Goal: Check status

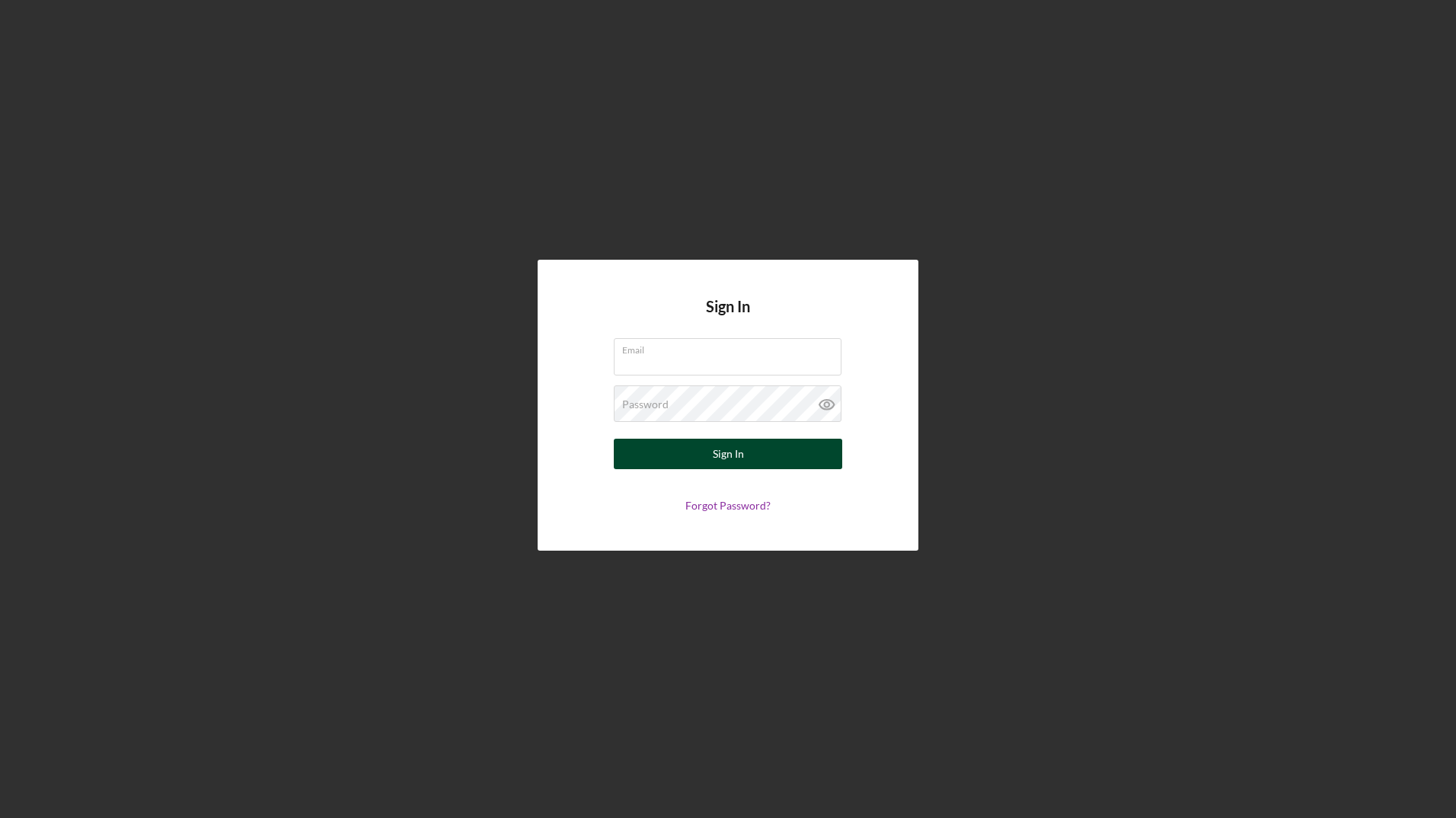
type input "[PERSON_NAME][EMAIL_ADDRESS][DOMAIN_NAME]"
click at [747, 452] on button "Sign In" at bounding box center [728, 454] width 229 height 30
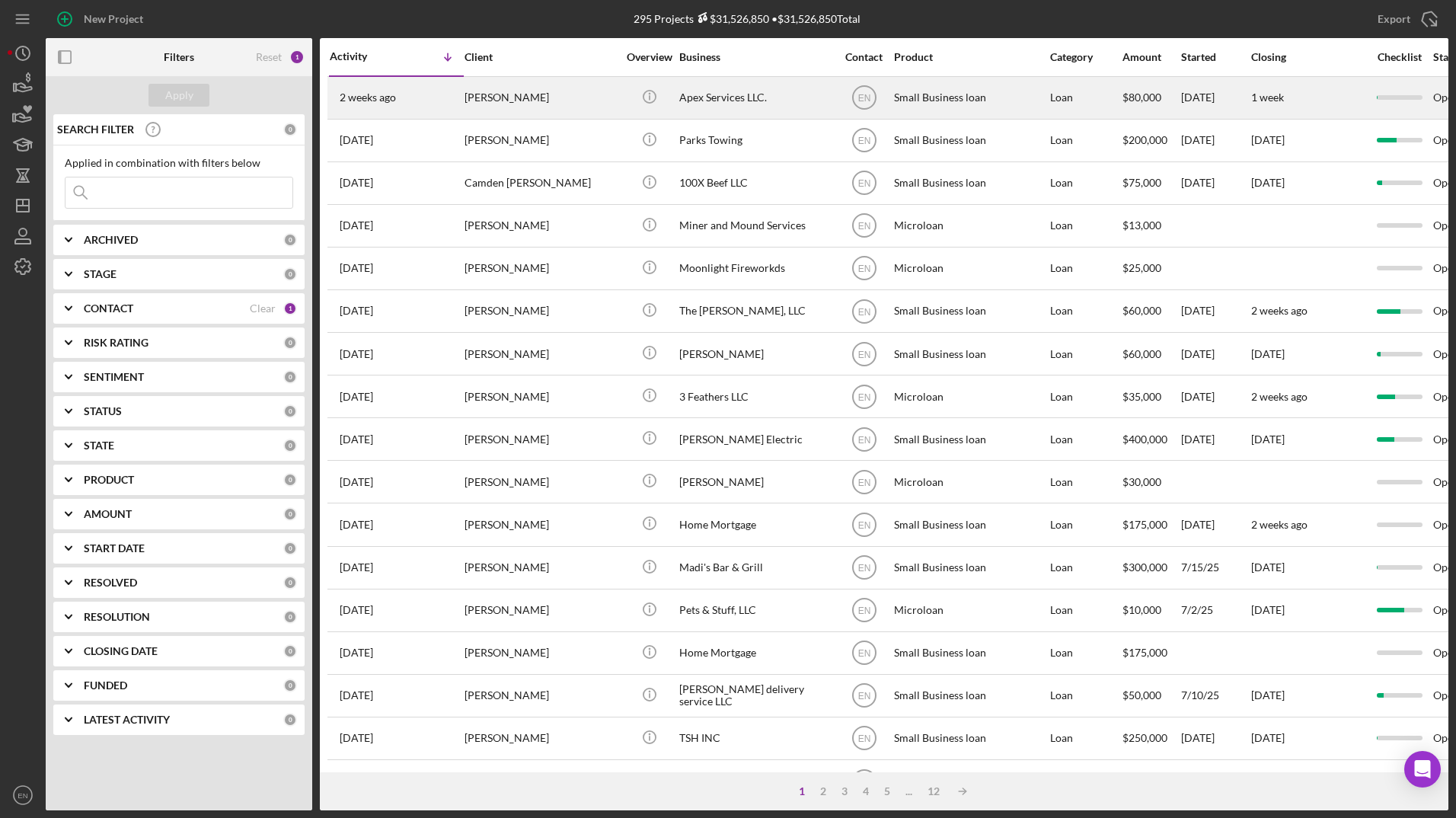
click at [507, 101] on div "[PERSON_NAME]" at bounding box center [541, 98] width 152 height 40
